Goal: Task Accomplishment & Management: Use online tool/utility

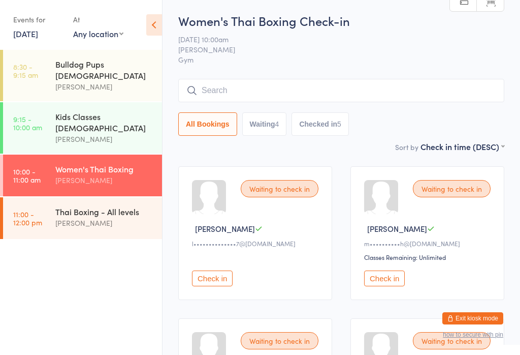
click at [83, 217] on div "[PERSON_NAME]" at bounding box center [104, 223] width 98 height 12
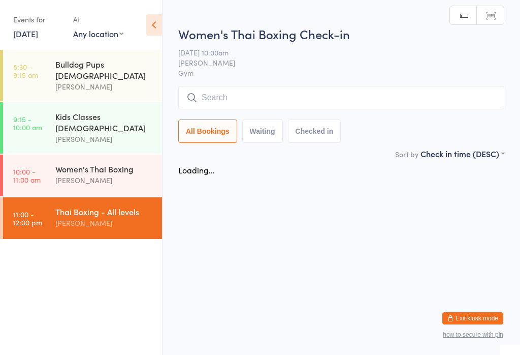
click at [271, 90] on input "search" at bounding box center [341, 97] width 326 height 23
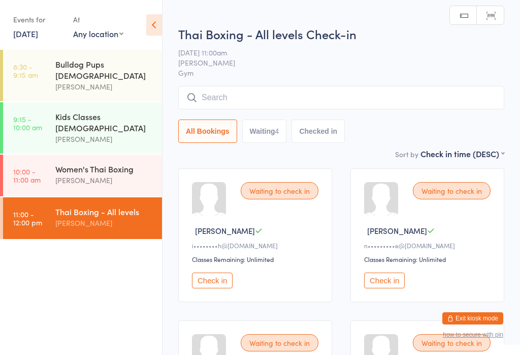
scroll to position [1, 0]
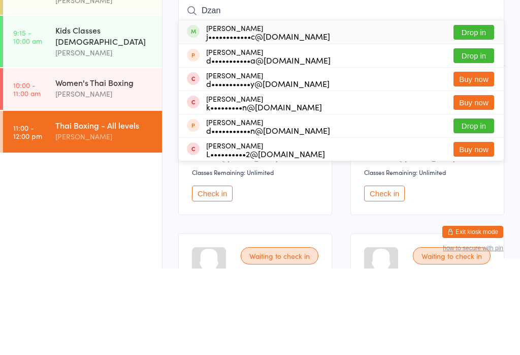
type input "Dzan"
click at [476, 111] on button "Drop in" at bounding box center [474, 118] width 41 height 15
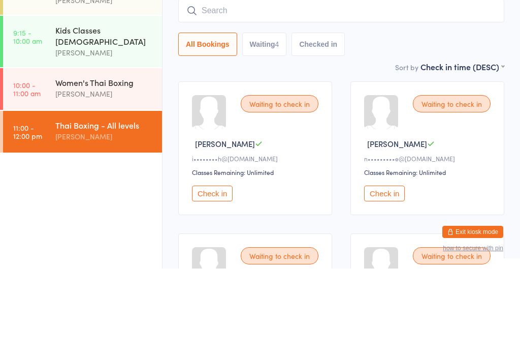
scroll to position [87, 0]
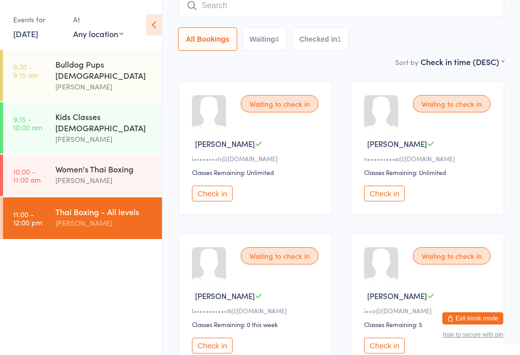
click at [289, 5] on input "search" at bounding box center [341, 5] width 326 height 23
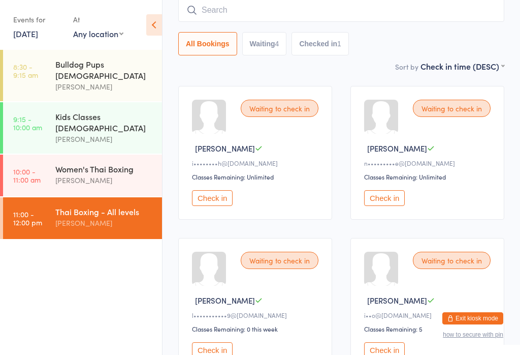
scroll to position [82, 0]
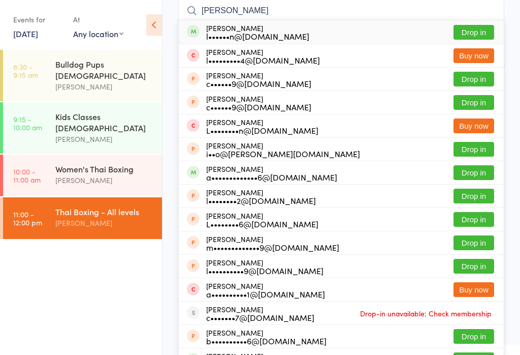
type input "[PERSON_NAME]"
click at [480, 26] on button "Drop in" at bounding box center [474, 32] width 41 height 15
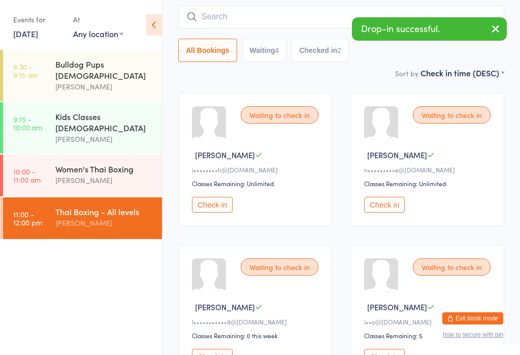
scroll to position [0, 0]
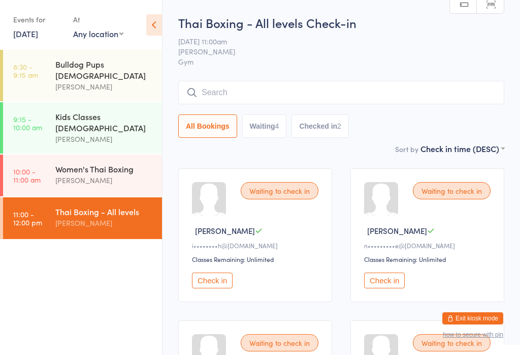
click at [337, 94] on input "search" at bounding box center [341, 92] width 326 height 23
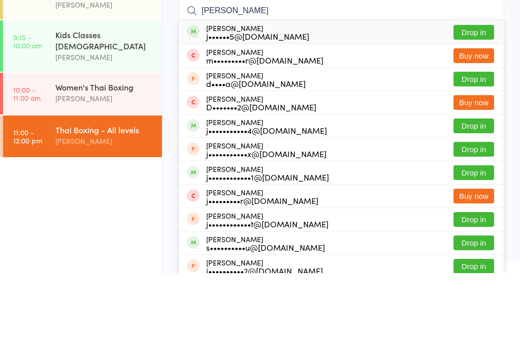
type input "[PERSON_NAME]"
click at [490, 107] on button "Drop in" at bounding box center [474, 114] width 41 height 15
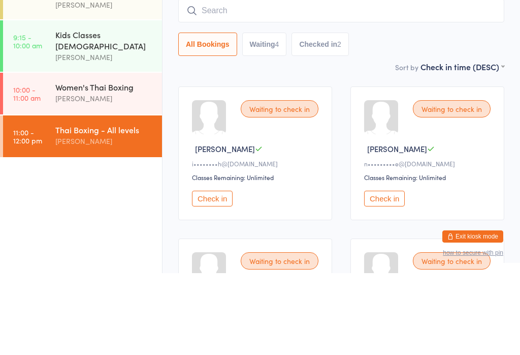
scroll to position [82, 0]
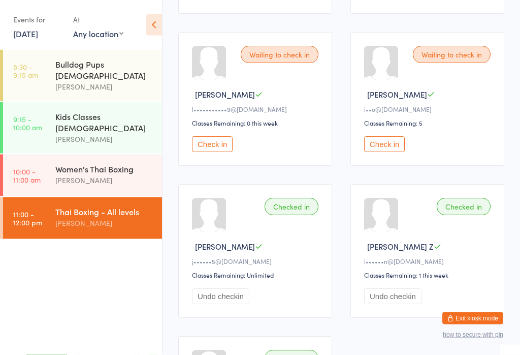
click at [208, 152] on button "Check in" at bounding box center [212, 145] width 41 height 16
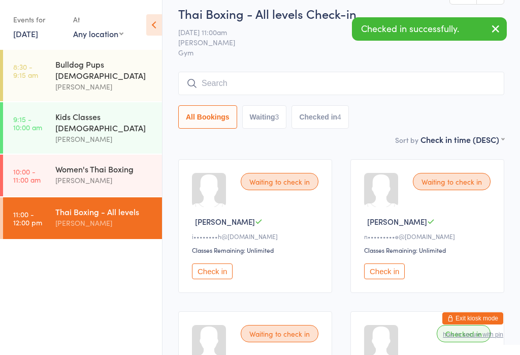
scroll to position [0, 0]
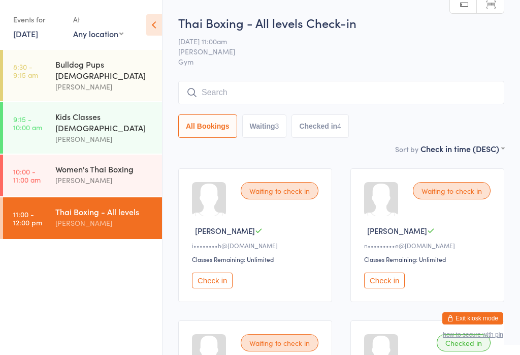
click at [42, 159] on link "10:00 - 11:00 am Women's Thai Boxing [PERSON_NAME]" at bounding box center [82, 176] width 159 height 42
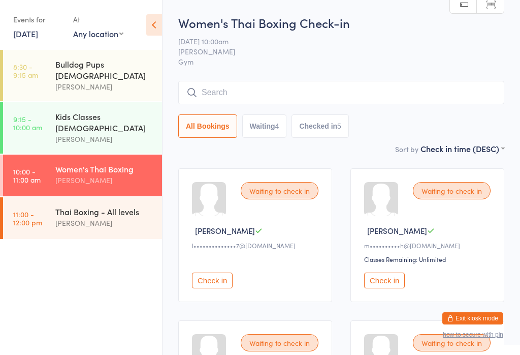
click at [207, 288] on button "Check in" at bounding box center [212, 280] width 41 height 16
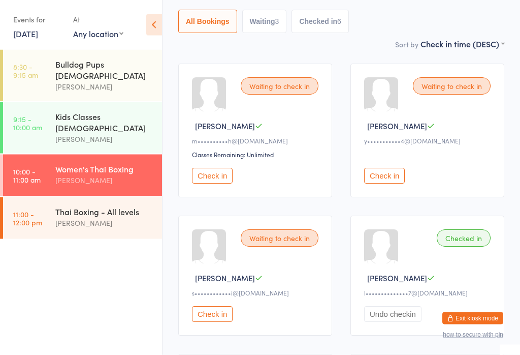
scroll to position [104, 0]
click at [209, 322] on button "Check in" at bounding box center [212, 314] width 41 height 16
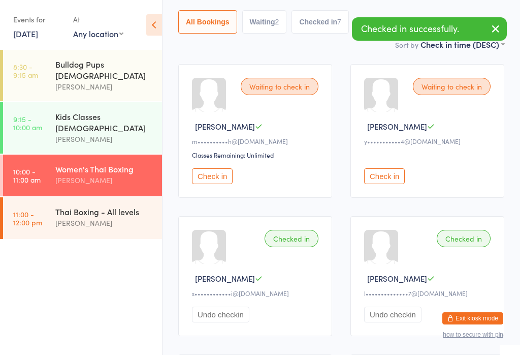
click at [391, 182] on button "Check in" at bounding box center [384, 176] width 41 height 16
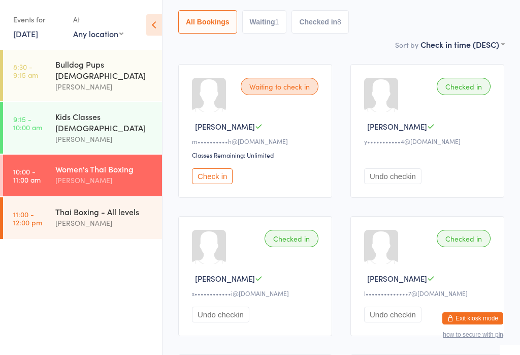
click at [42, 210] on time "11:00 - 12:00 pm" at bounding box center [27, 218] width 29 height 16
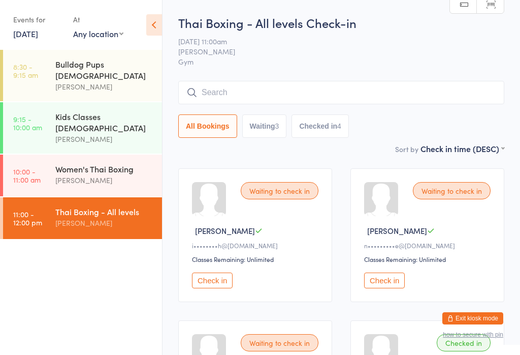
click at [43, 161] on link "10:00 - 11:00 am Women's Thai Boxing [PERSON_NAME]" at bounding box center [82, 176] width 159 height 42
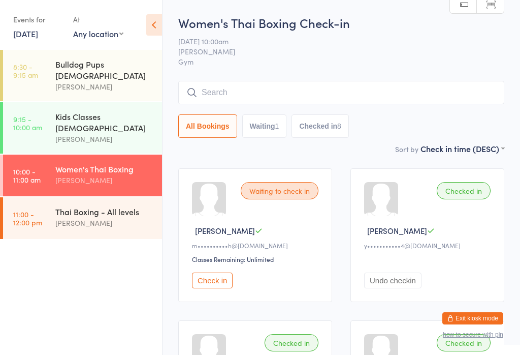
click at [40, 210] on time "11:00 - 12:00 pm" at bounding box center [27, 218] width 29 height 16
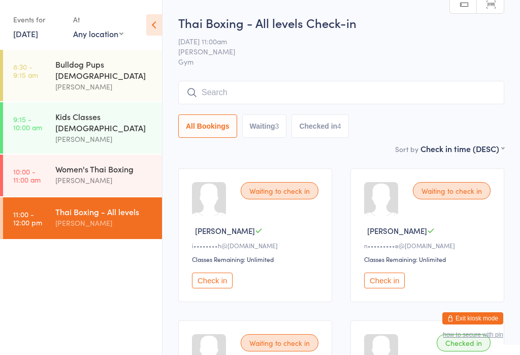
click at [266, 93] on input "search" at bounding box center [341, 92] width 326 height 23
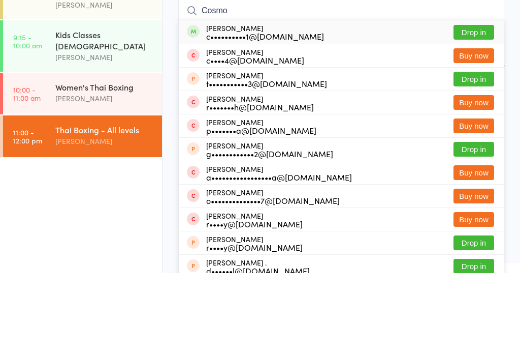
type input "Cosmo"
click at [483, 107] on button "Drop in" at bounding box center [474, 114] width 41 height 15
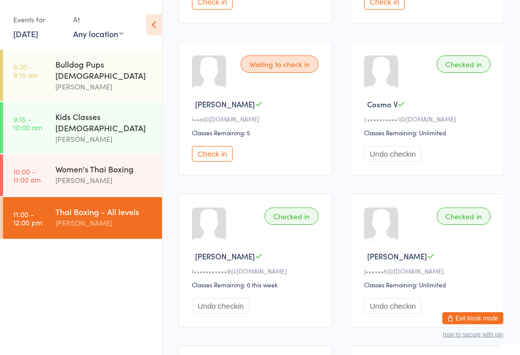
scroll to position [288, 0]
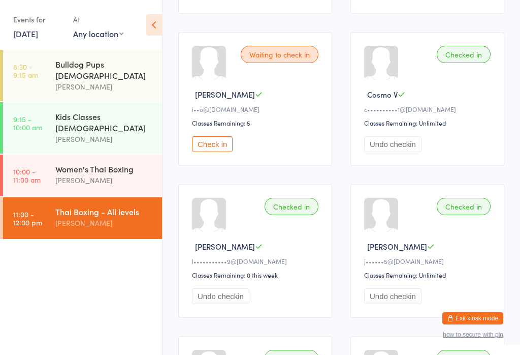
click at [113, 163] on div "Women's Thai Boxing" at bounding box center [104, 168] width 98 height 11
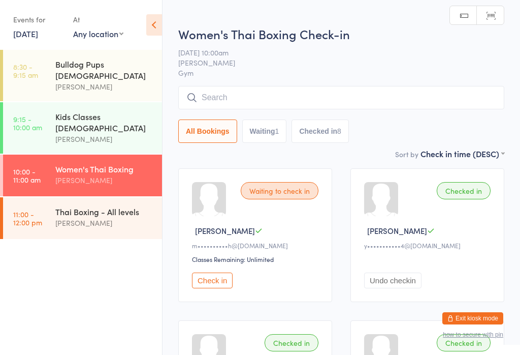
click at [206, 288] on button "Check in" at bounding box center [212, 280] width 41 height 16
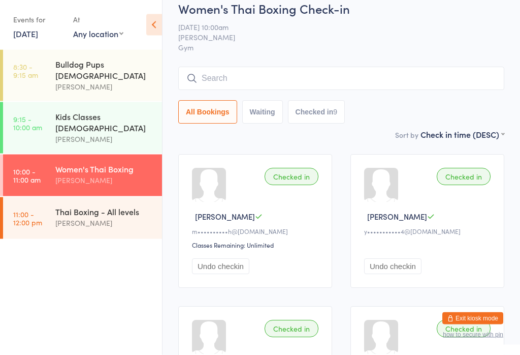
scroll to position [14, 0]
click at [85, 212] on div "Thai Boxing - All levels [PERSON_NAME]" at bounding box center [108, 217] width 107 height 40
